Goal: Task Accomplishment & Management: Use online tool/utility

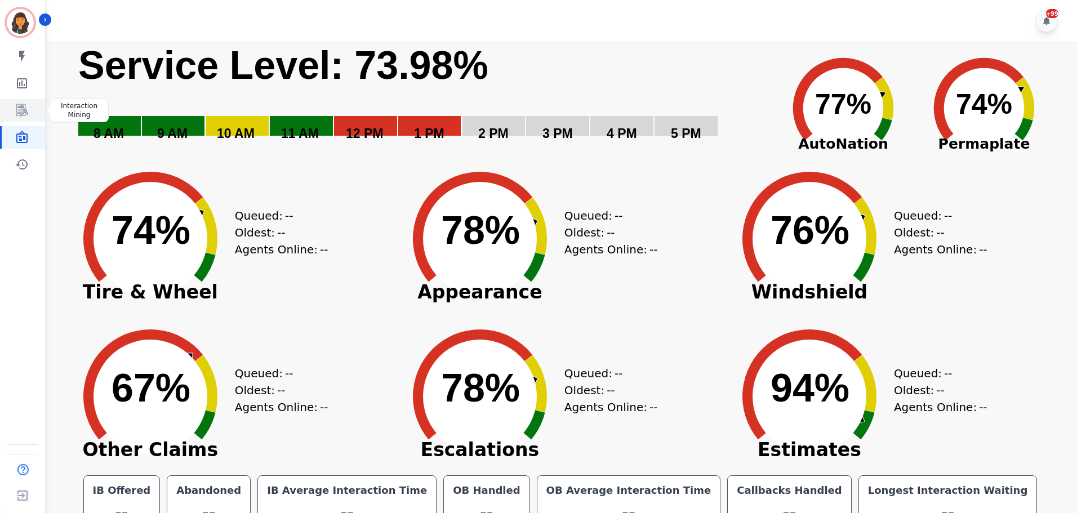
scroll to position [25, 0]
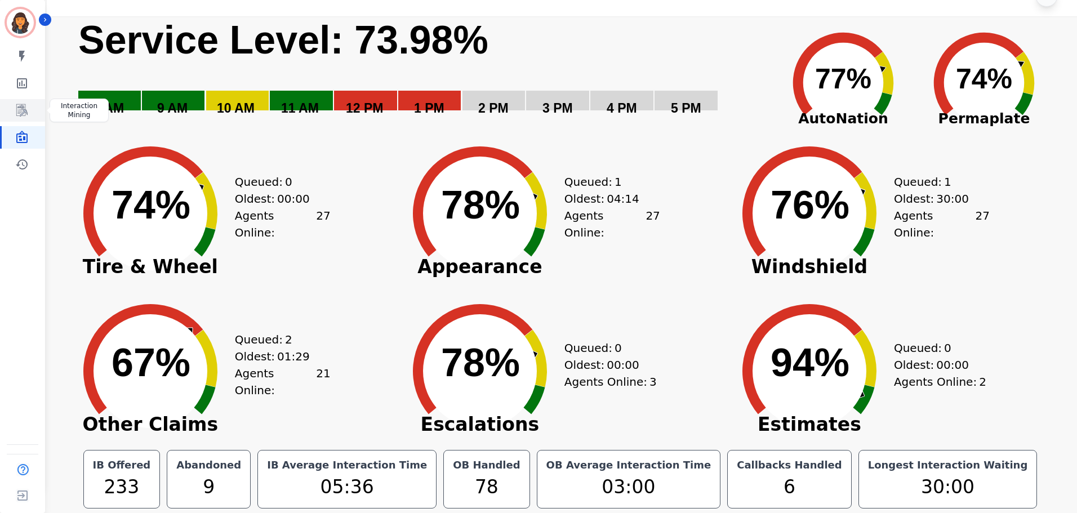
click at [20, 115] on icon "Sidebar" at bounding box center [21, 110] width 11 height 12
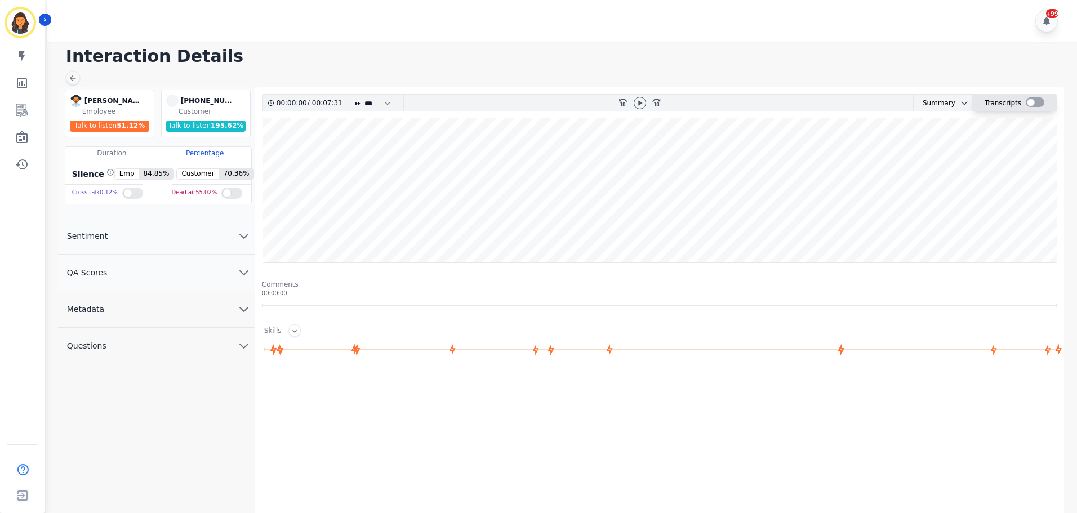
click at [1032, 103] on div at bounding box center [1035, 102] width 19 height 10
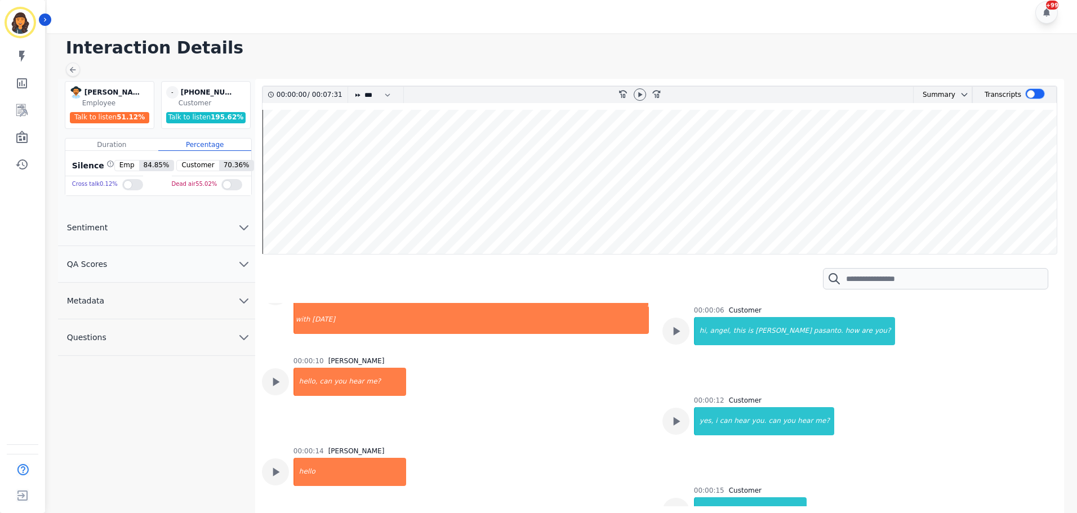
scroll to position [56, 0]
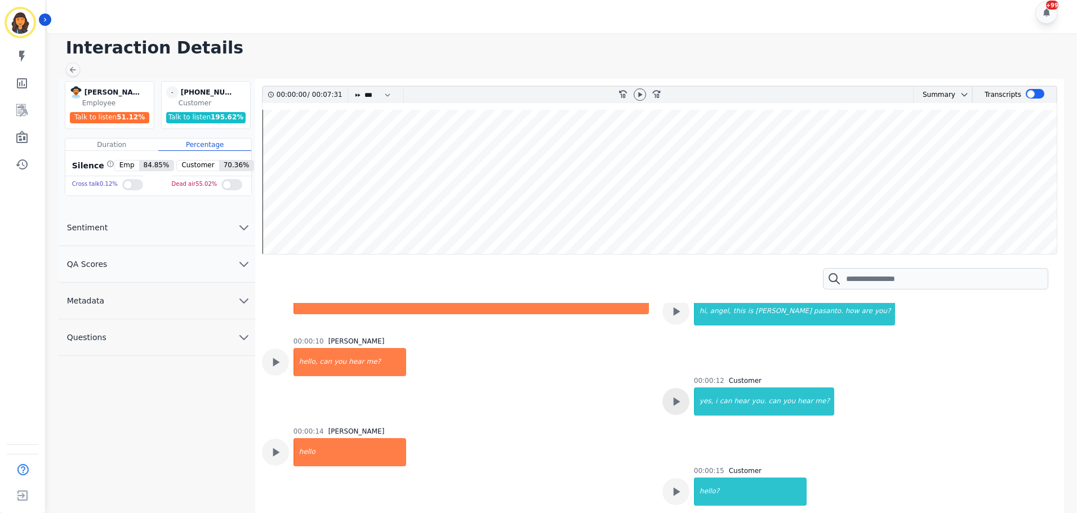
click at [681, 401] on div at bounding box center [676, 401] width 27 height 27
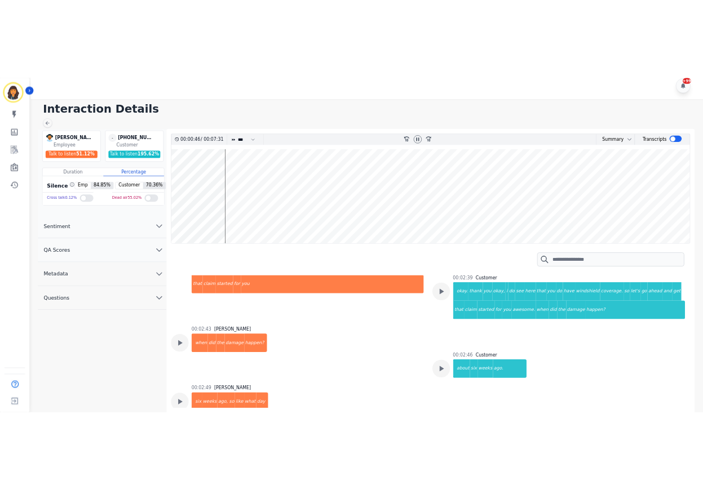
scroll to position [1803, 0]
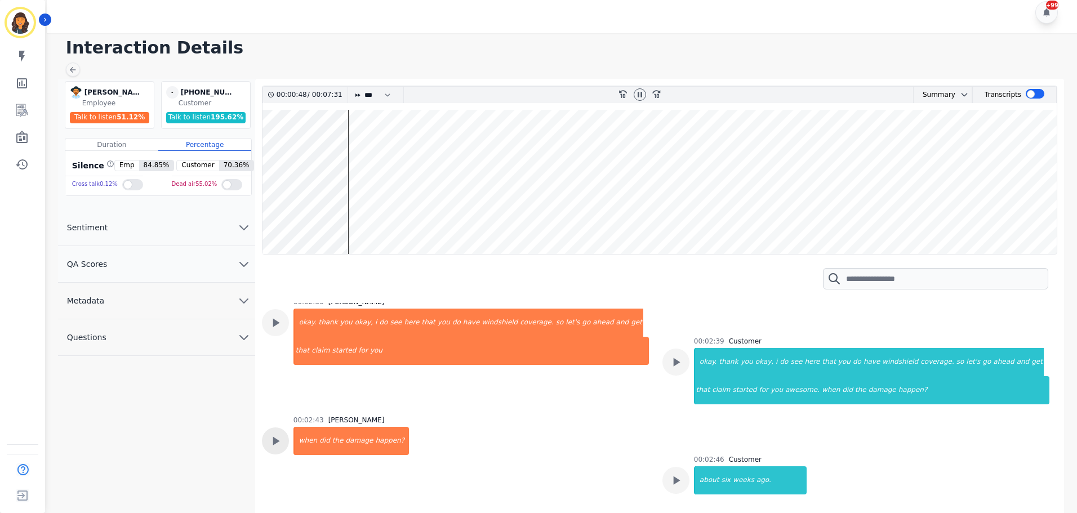
click at [277, 440] on icon at bounding box center [276, 441] width 7 height 8
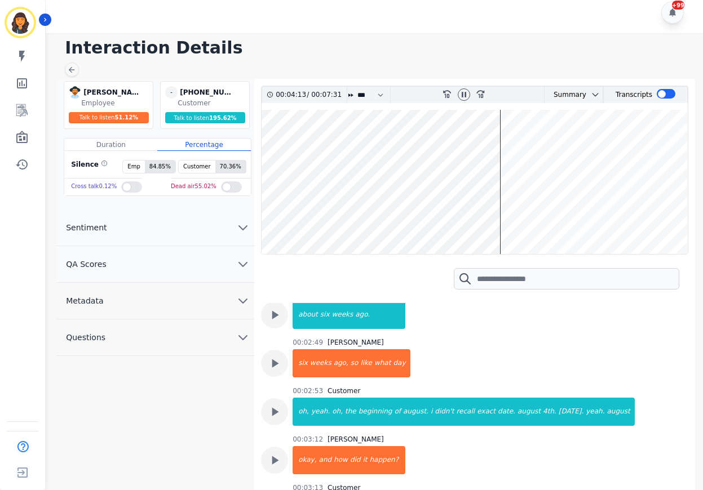
scroll to position [2141, 0]
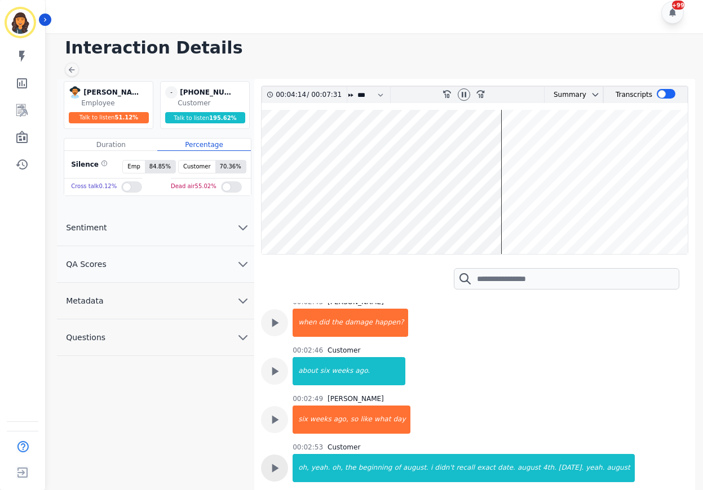
click at [271, 461] on icon at bounding box center [274, 468] width 15 height 15
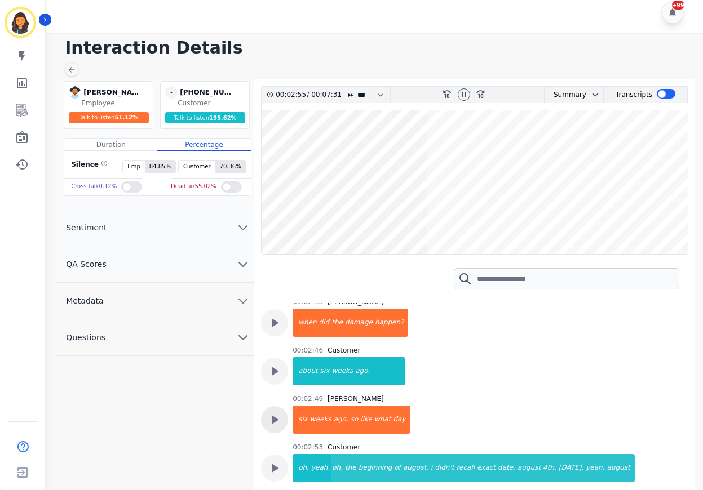
click at [278, 412] on icon at bounding box center [274, 419] width 15 height 15
